Goal: Information Seeking & Learning: Learn about a topic

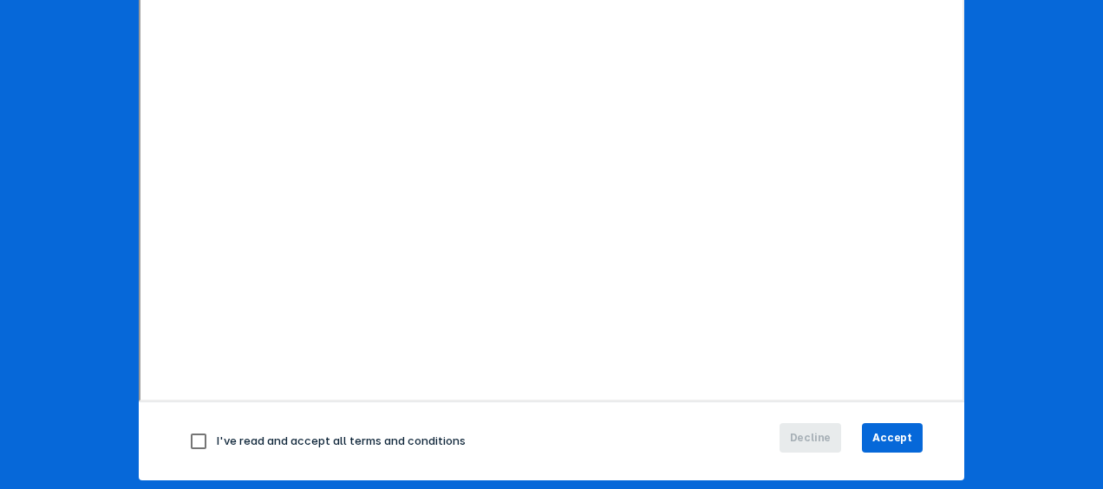
scroll to position [335, 0]
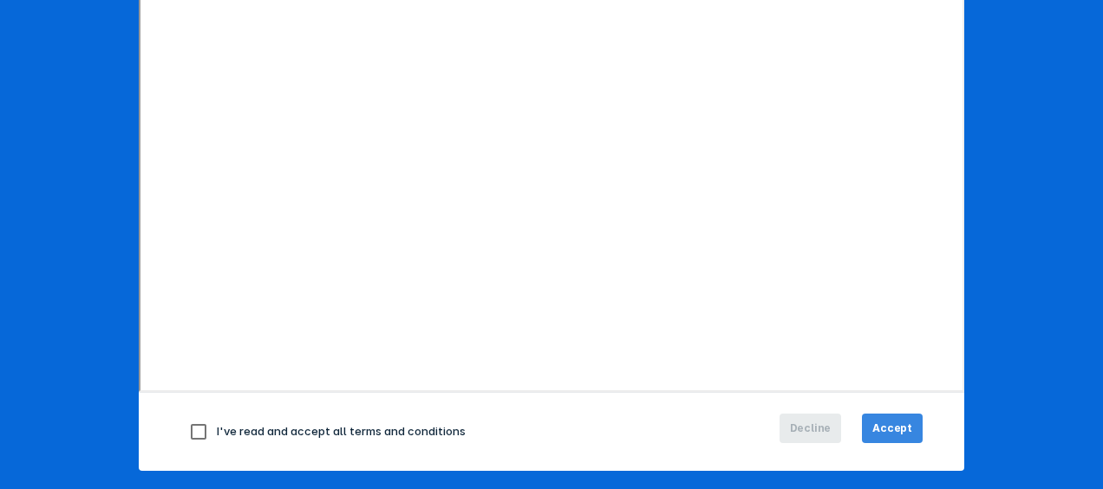
click at [899, 428] on span "Accept" at bounding box center [892, 429] width 40 height 16
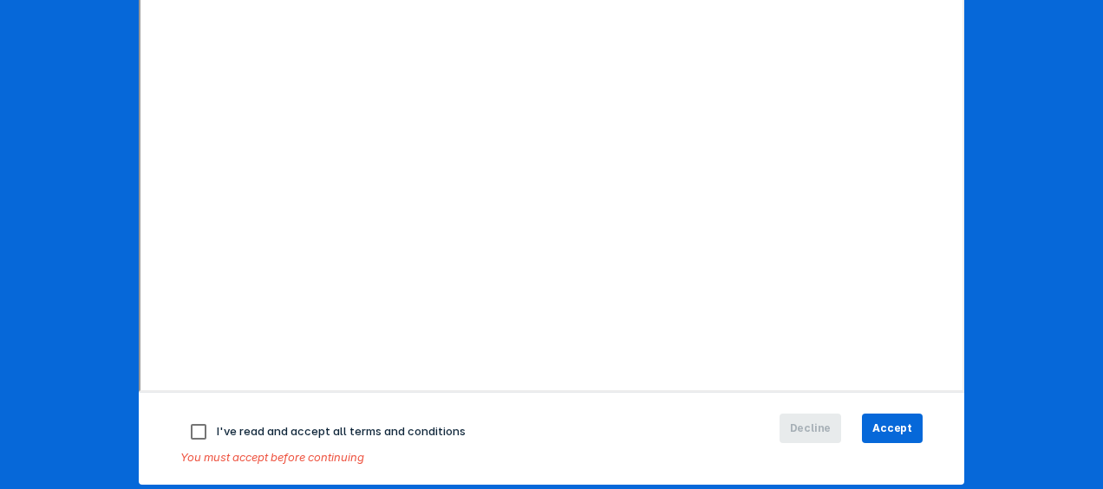
click at [191, 425] on input "checkbox" at bounding box center [198, 432] width 36 height 36
checkbox input "true"
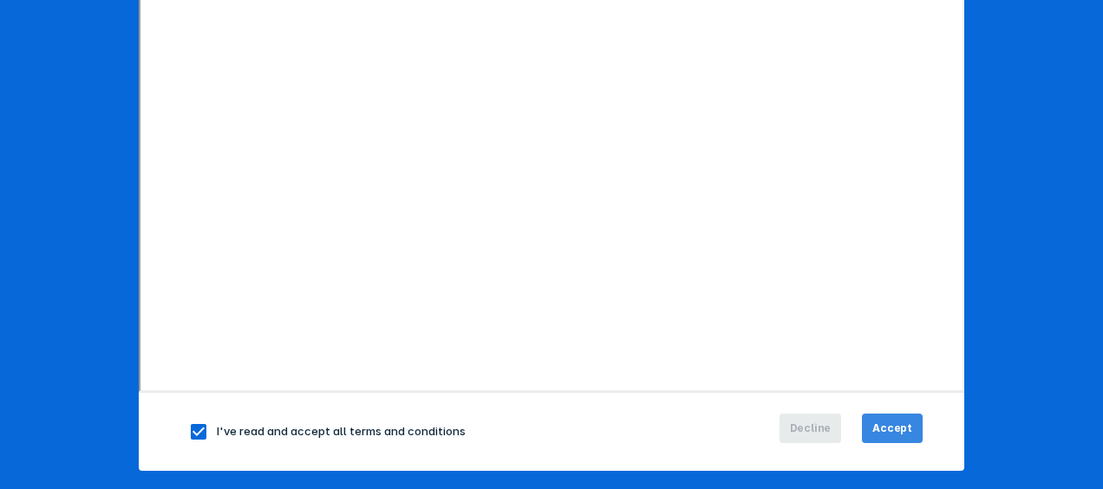
click at [898, 430] on span "Accept" at bounding box center [892, 429] width 40 height 16
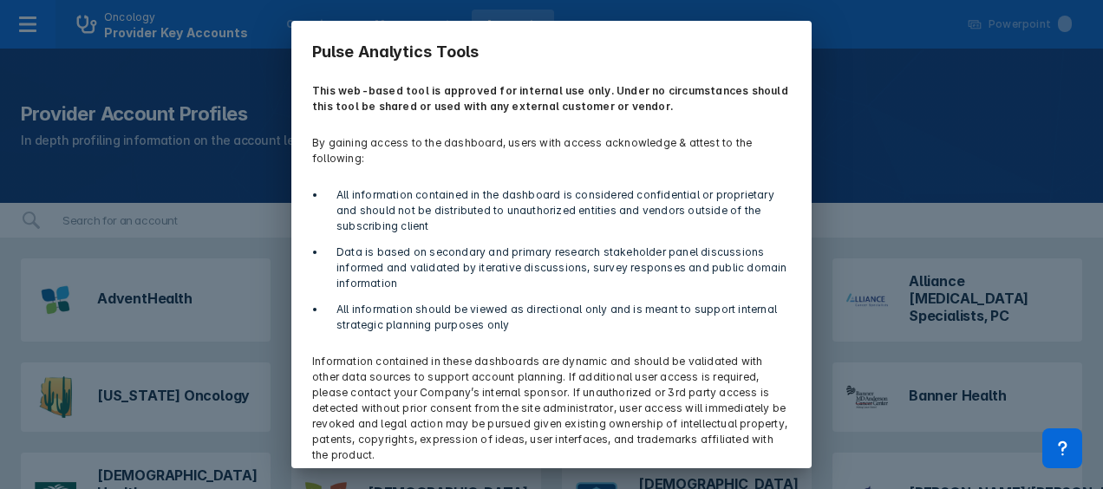
scroll to position [66, 0]
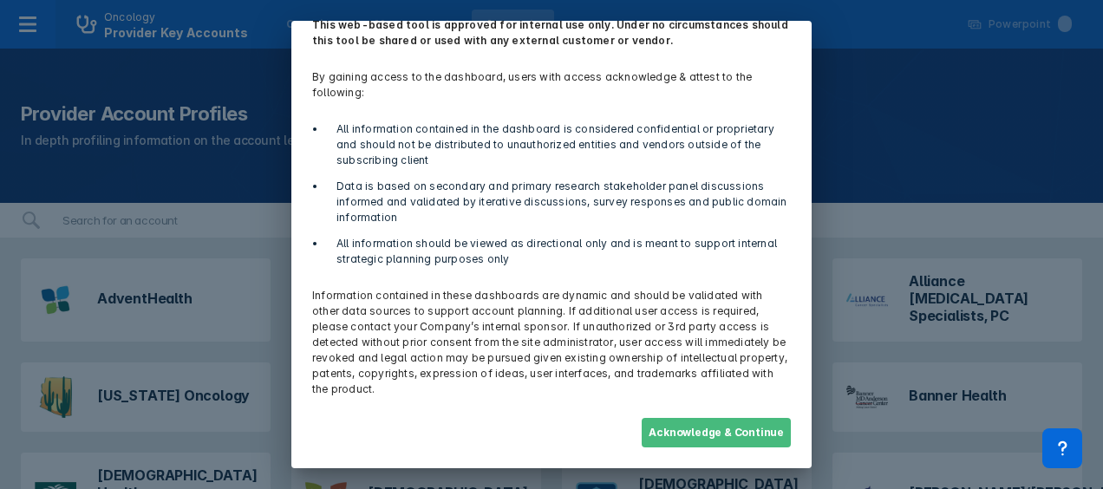
click at [696, 432] on button "Acknowledge & Continue" at bounding box center [716, 432] width 149 height 29
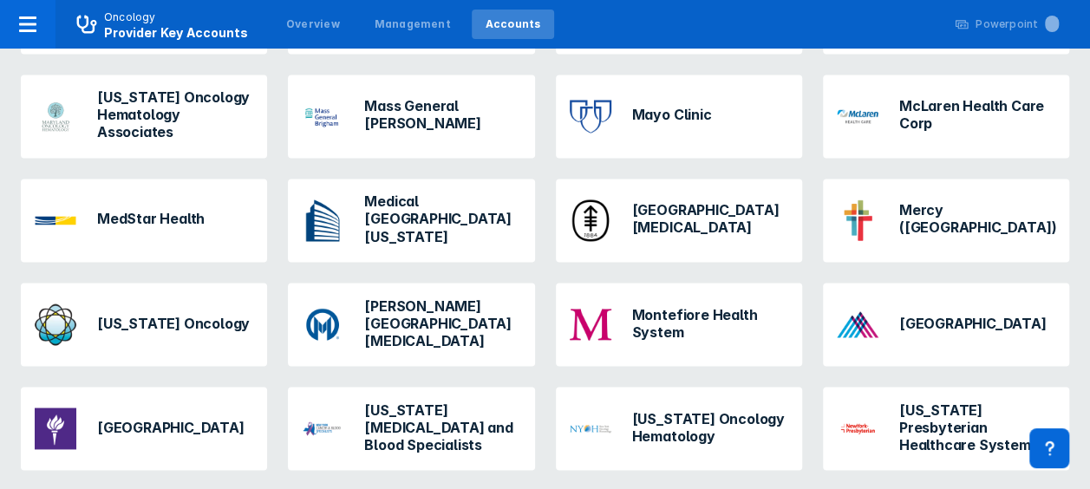
scroll to position [1450, 0]
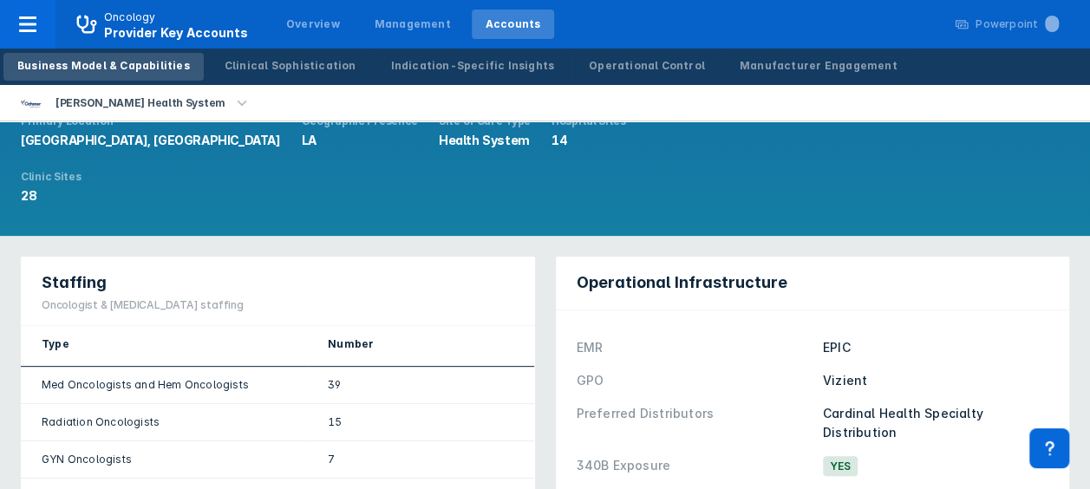
scroll to position [141, 0]
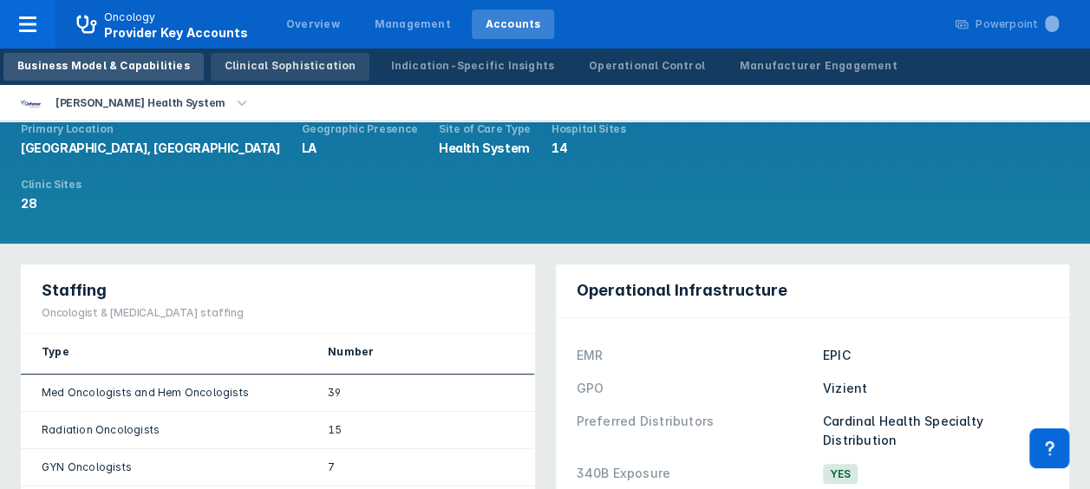
click at [265, 70] on div "Clinical Sophistication" at bounding box center [291, 66] width 132 height 16
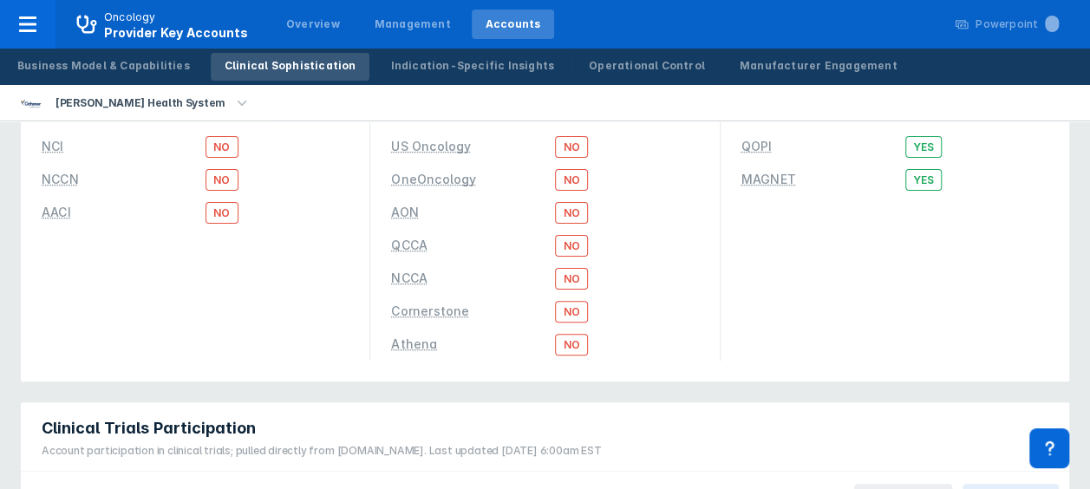
scroll to position [82, 0]
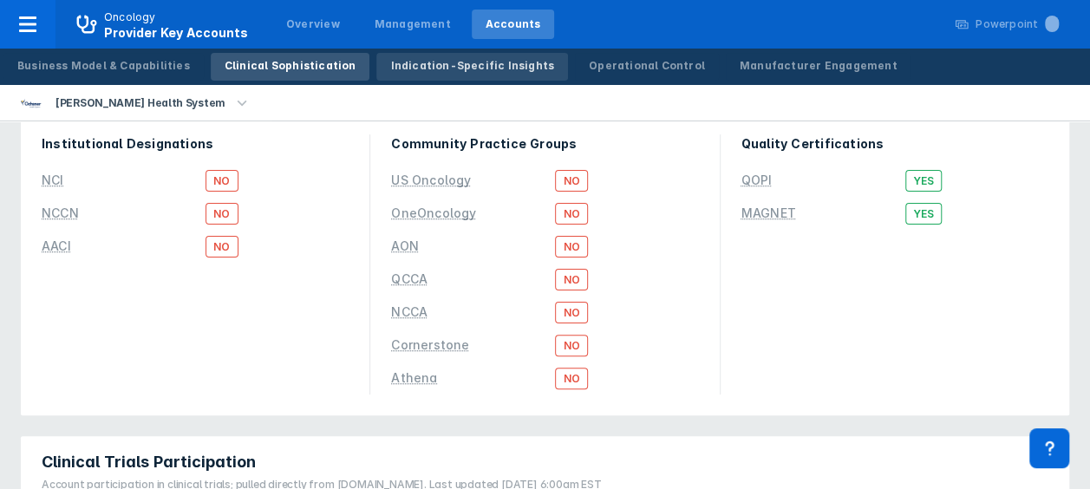
click at [420, 68] on div "Indication-Specific Insights" at bounding box center [472, 66] width 164 height 16
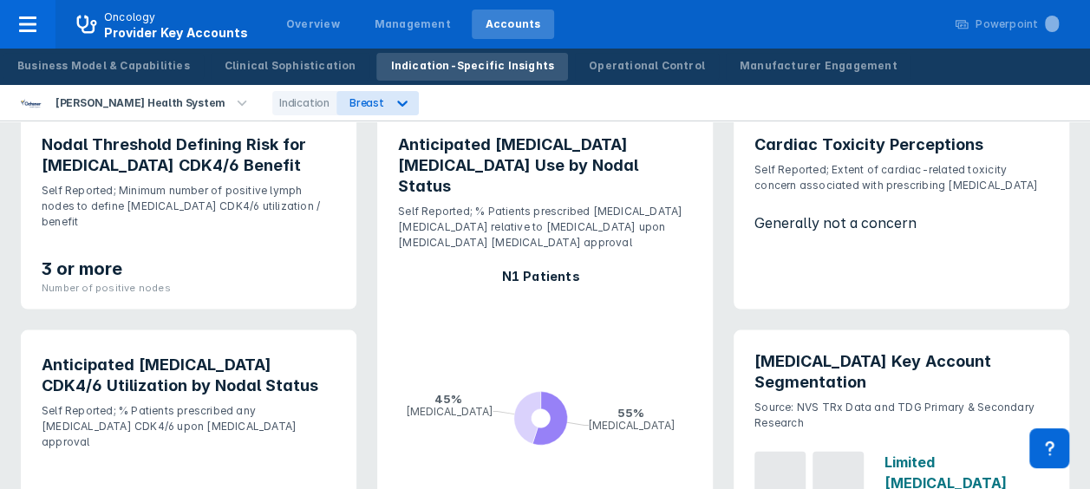
scroll to position [1608, 0]
